Goal: Task Accomplishment & Management: Manage account settings

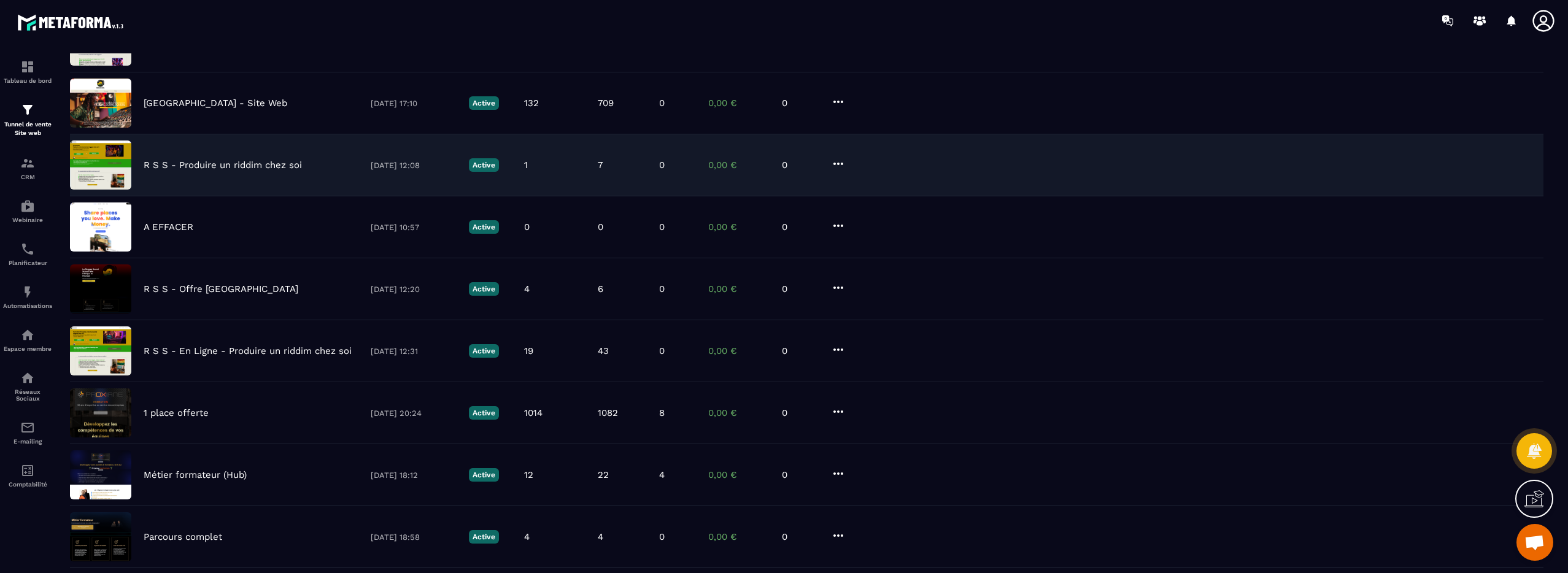
scroll to position [291, 0]
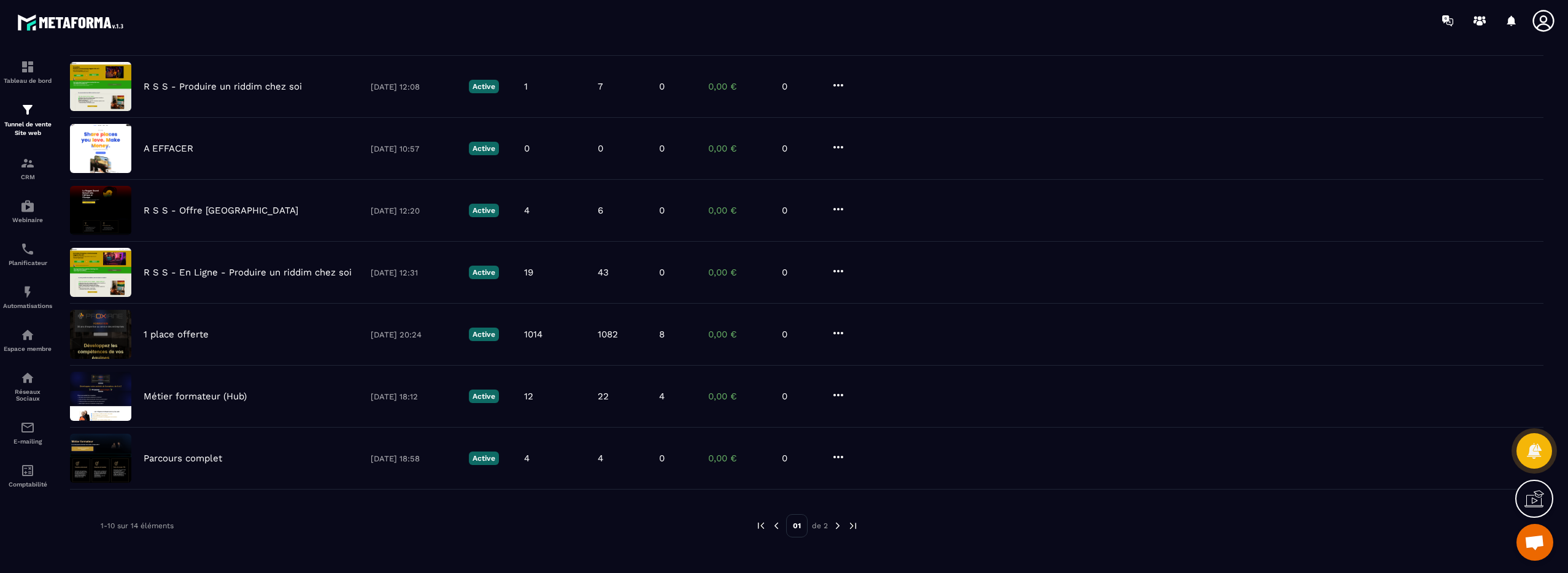
click at [836, 524] on img at bounding box center [838, 526] width 11 height 11
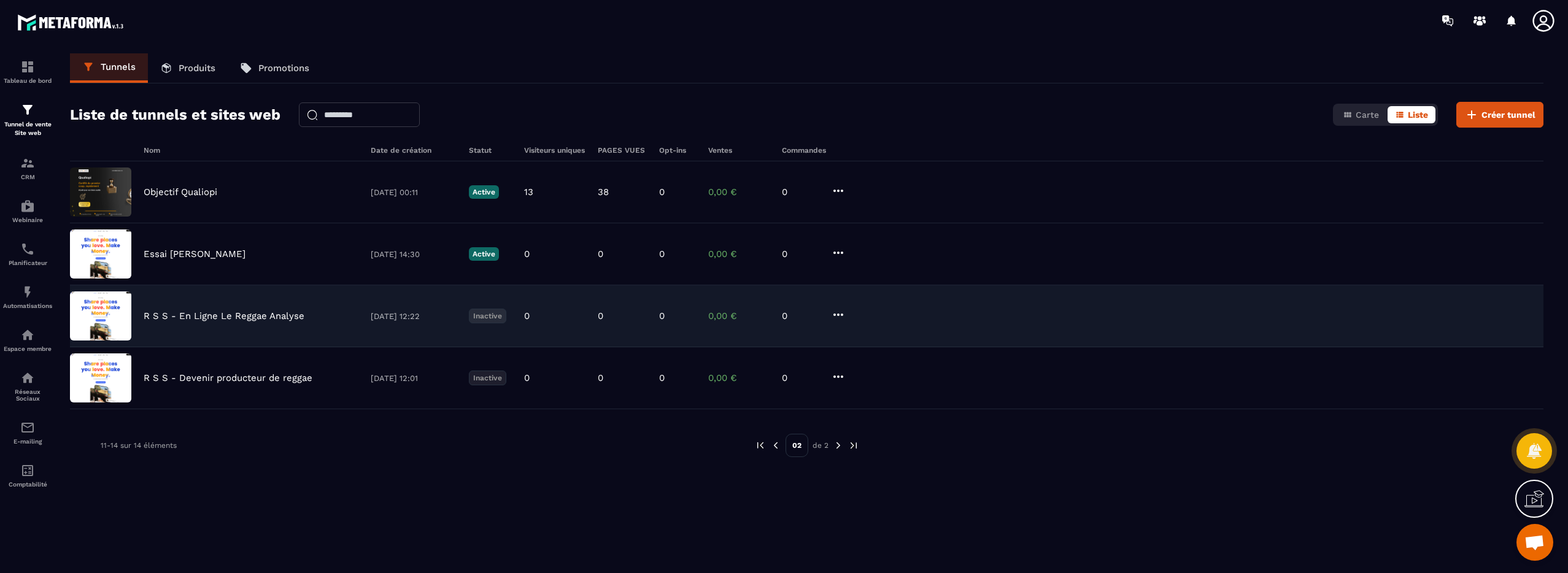
click at [495, 319] on p "Inactive" at bounding box center [487, 316] width 37 height 15
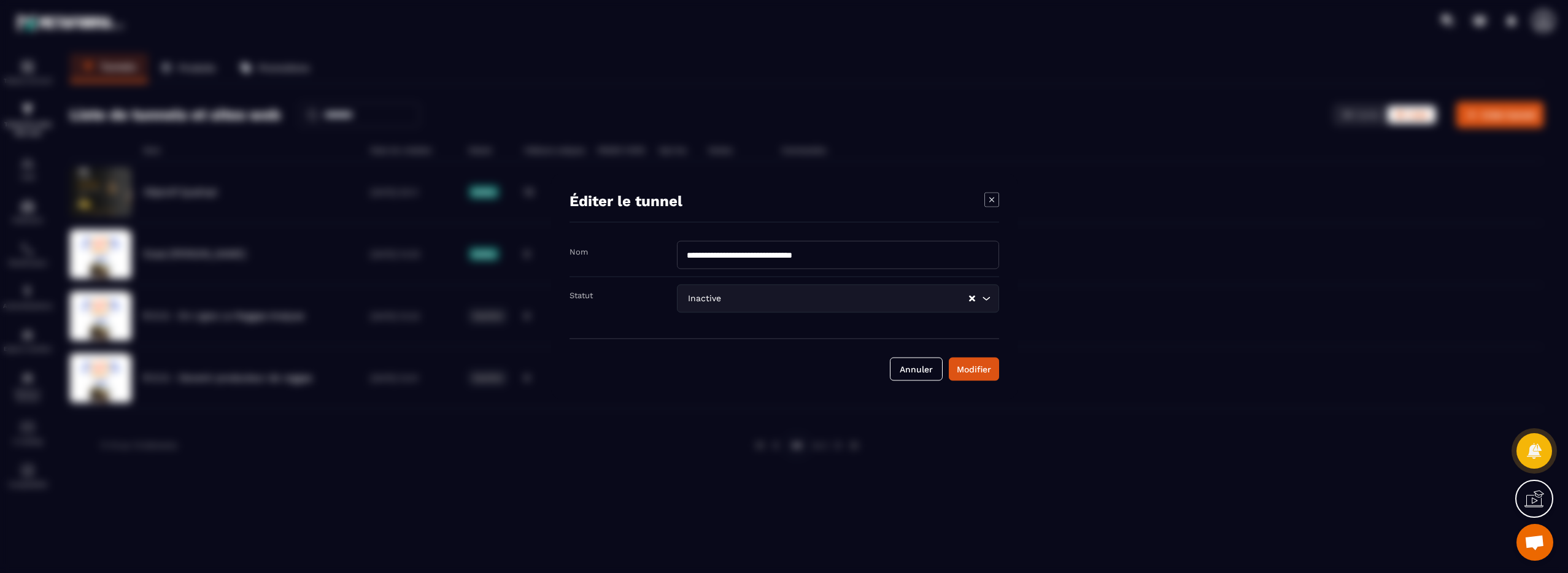
click at [737, 303] on input "Search for option" at bounding box center [846, 299] width 245 height 14
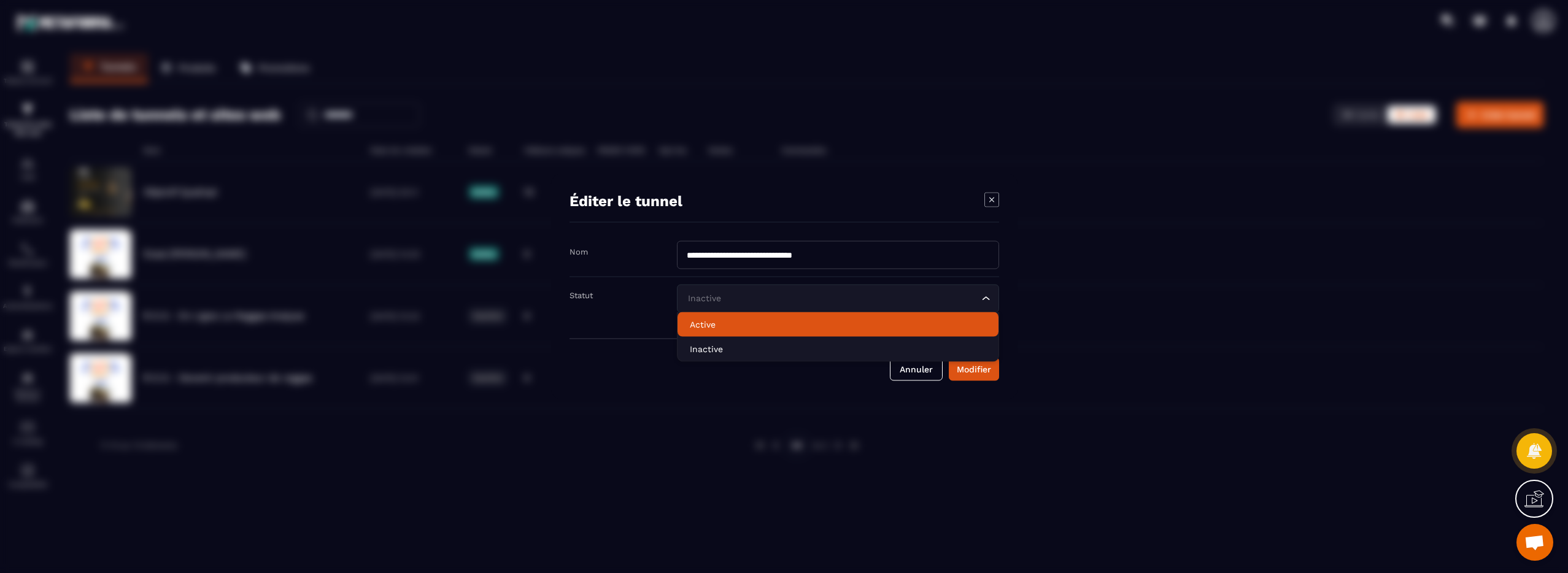
click at [728, 322] on p "Active" at bounding box center [838, 325] width 297 height 12
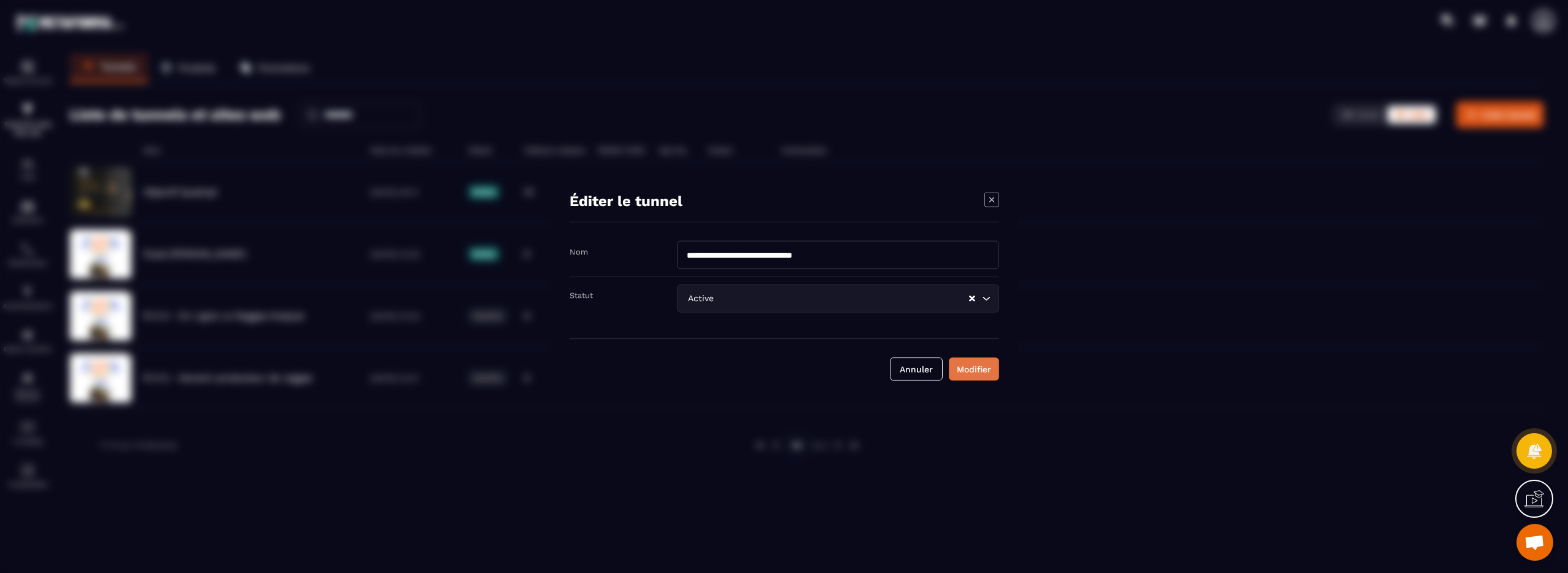
click at [969, 365] on div "Modifier" at bounding box center [974, 369] width 34 height 12
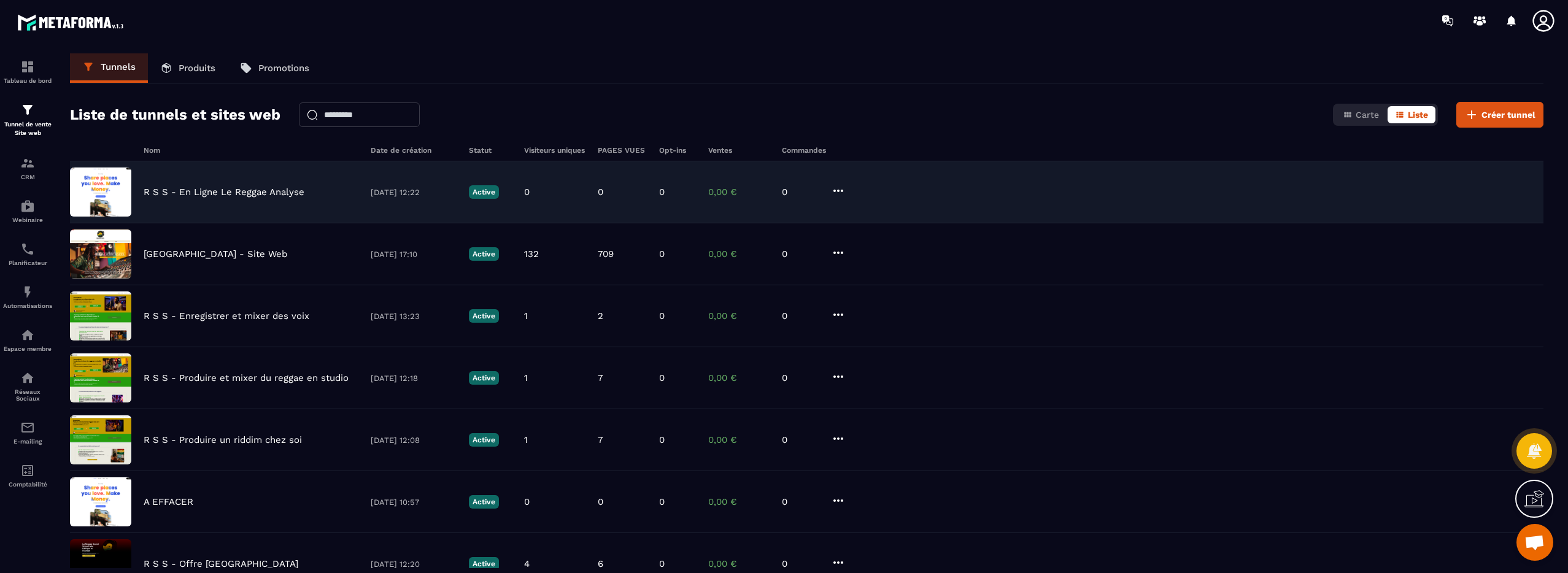
click at [229, 195] on p "R S S - En Ligne Le Reggae Analyse" at bounding box center [224, 192] width 161 height 11
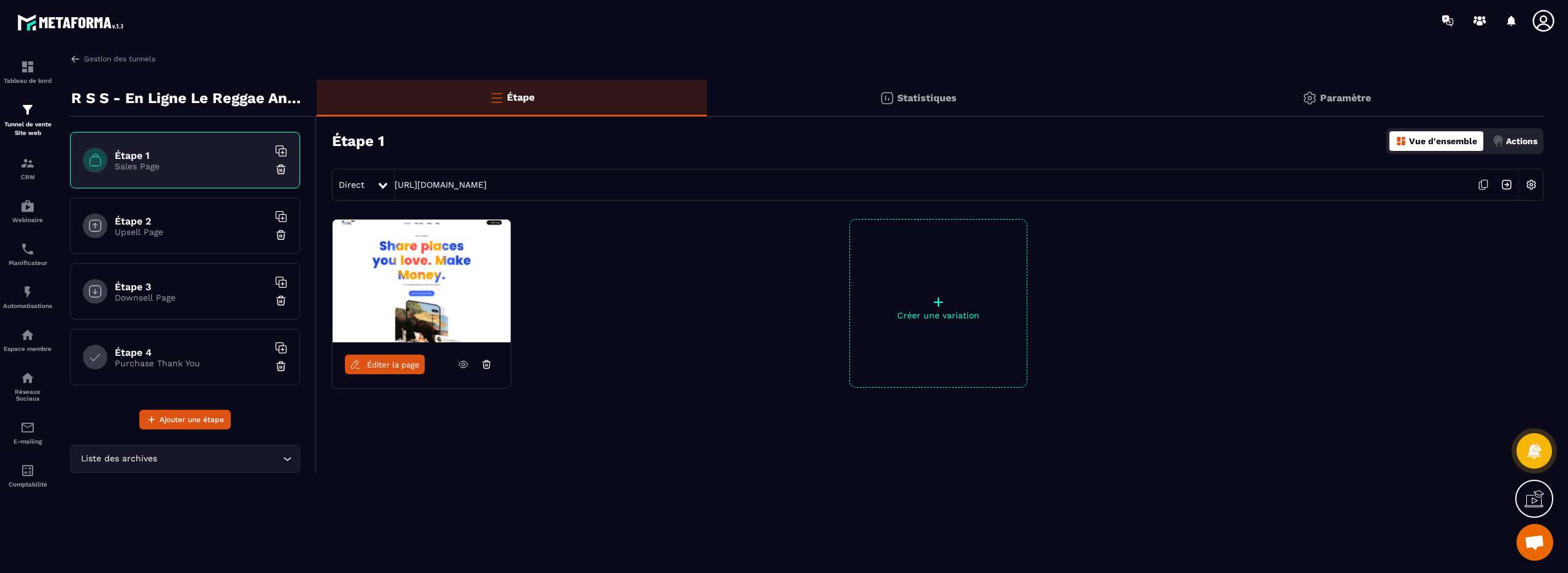
click at [390, 369] on span "Éditer la page" at bounding box center [393, 364] width 53 height 9
